Goal: Task Accomplishment & Management: Use online tool/utility

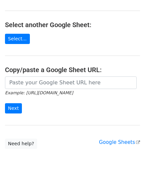
scroll to position [66, 0]
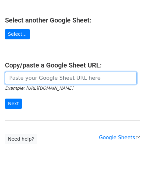
click at [33, 76] on input "url" at bounding box center [71, 78] width 132 height 13
paste input "[URL][DOMAIN_NAME]"
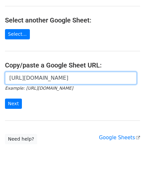
scroll to position [0, 132]
type input "[URL][DOMAIN_NAME]"
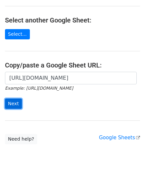
click at [15, 100] on input "Next" at bounding box center [13, 104] width 17 height 10
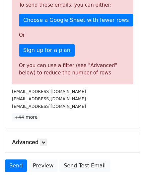
scroll to position [224, 0]
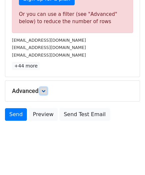
click at [45, 89] on icon at bounding box center [43, 91] width 4 height 4
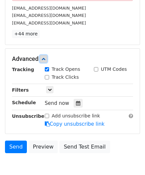
scroll to position [257, 0]
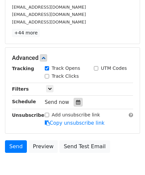
click at [76, 100] on icon at bounding box center [78, 102] width 4 height 5
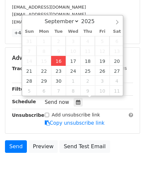
type input "[DATE] 12:00"
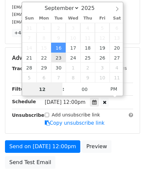
paste input "Hour"
type input "1"
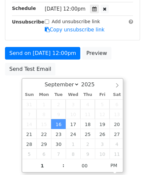
type input "[DATE] 13:00"
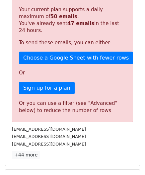
scroll to position [304, 0]
